Goal: Information Seeking & Learning: Learn about a topic

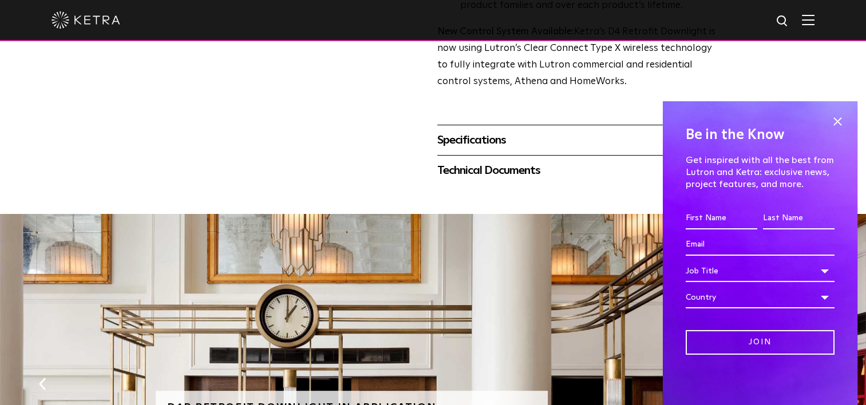
scroll to position [515, 0]
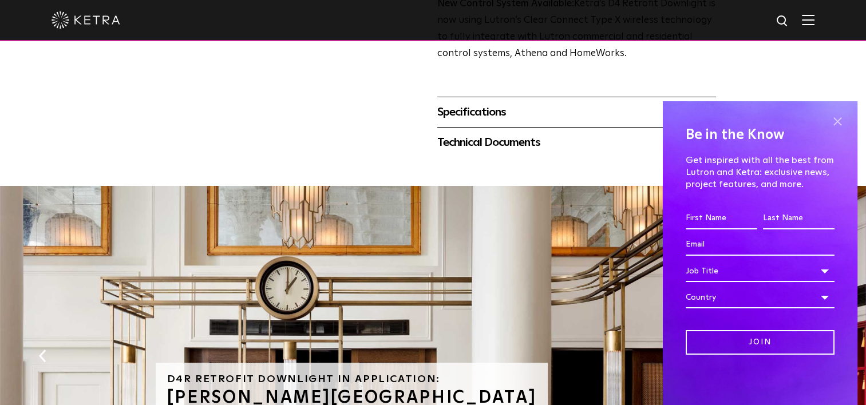
click at [838, 119] on span at bounding box center [837, 121] width 17 height 17
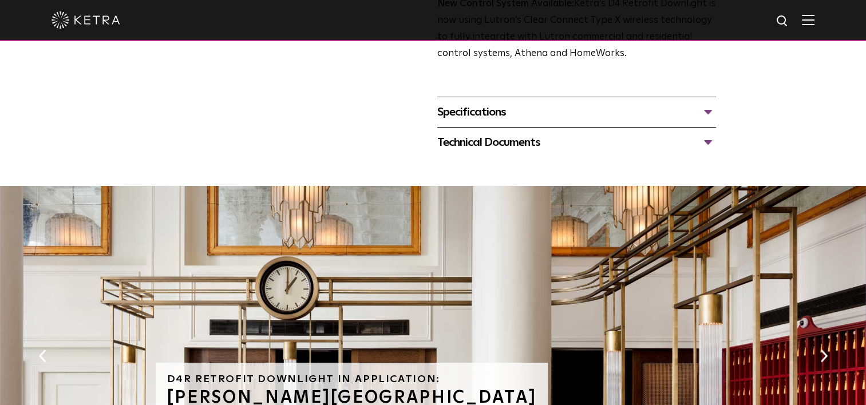
click at [711, 108] on div "Specifications" at bounding box center [576, 112] width 279 height 18
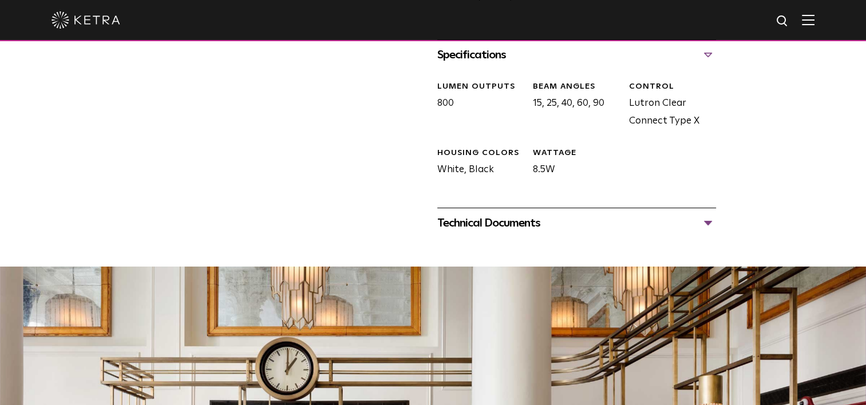
scroll to position [630, 0]
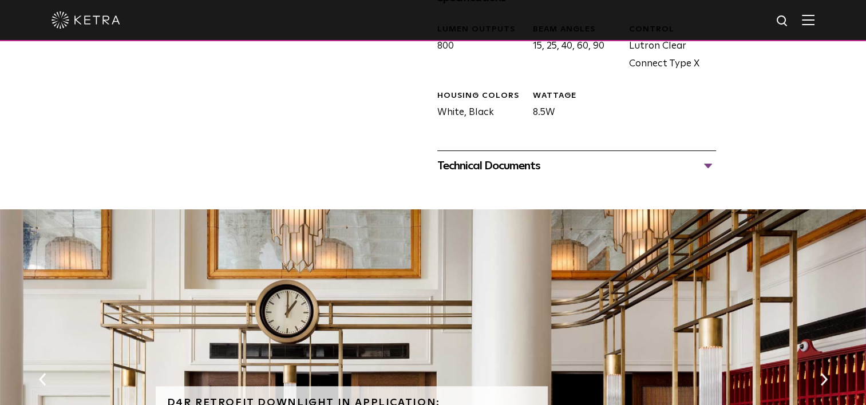
click at [706, 167] on div "Technical Documents" at bounding box center [576, 166] width 279 height 18
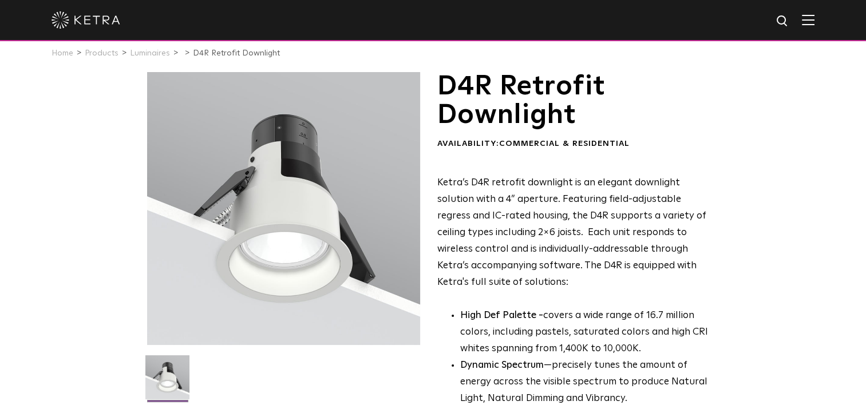
scroll to position [0, 0]
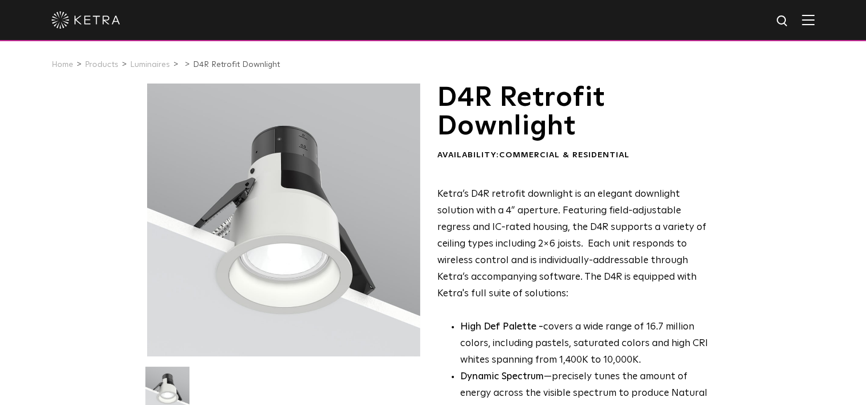
click at [815, 22] on img at bounding box center [808, 19] width 13 height 11
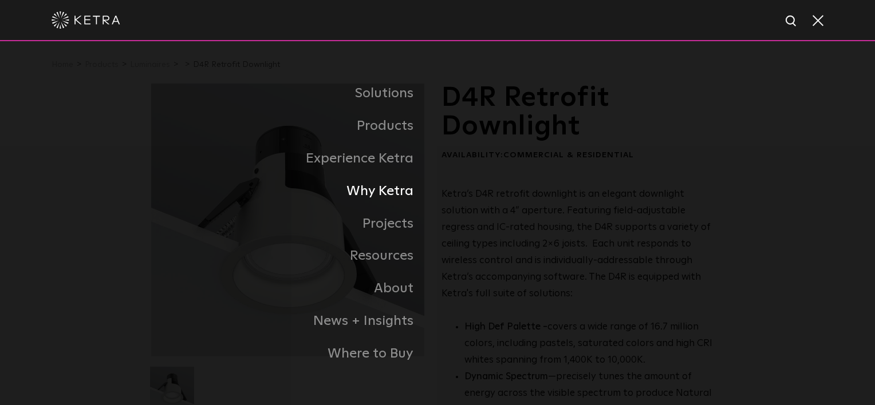
click at [377, 193] on link "Why Ketra" at bounding box center [294, 191] width 286 height 33
